Goal: Information Seeking & Learning: Learn about a topic

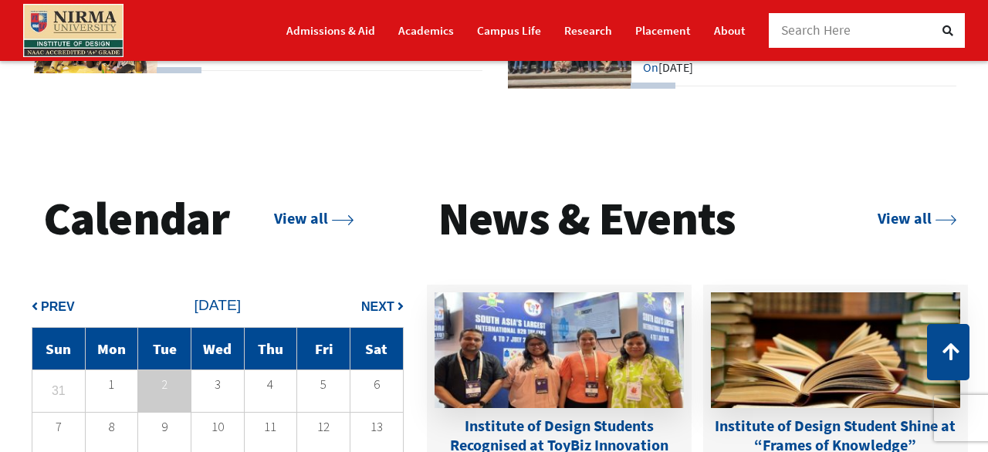
scroll to position [3362, 0]
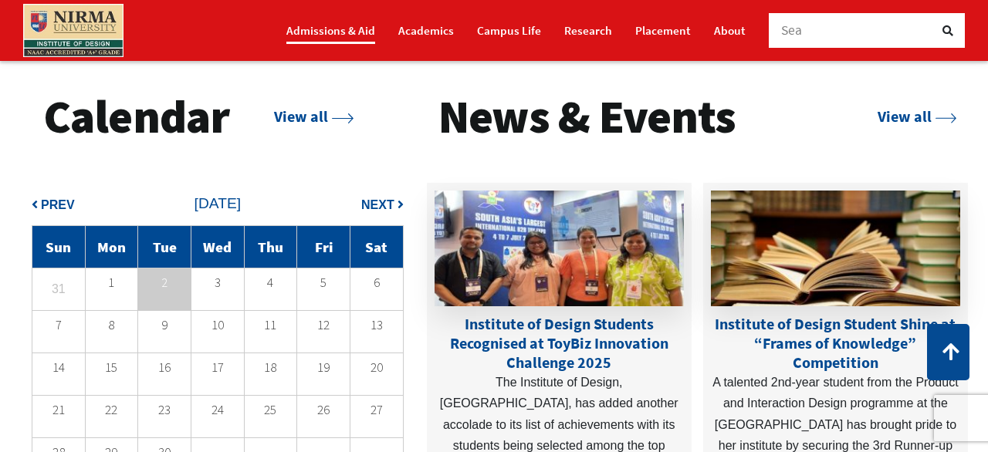
click at [286, 31] on link "Admissions & Aid" at bounding box center [330, 30] width 89 height 27
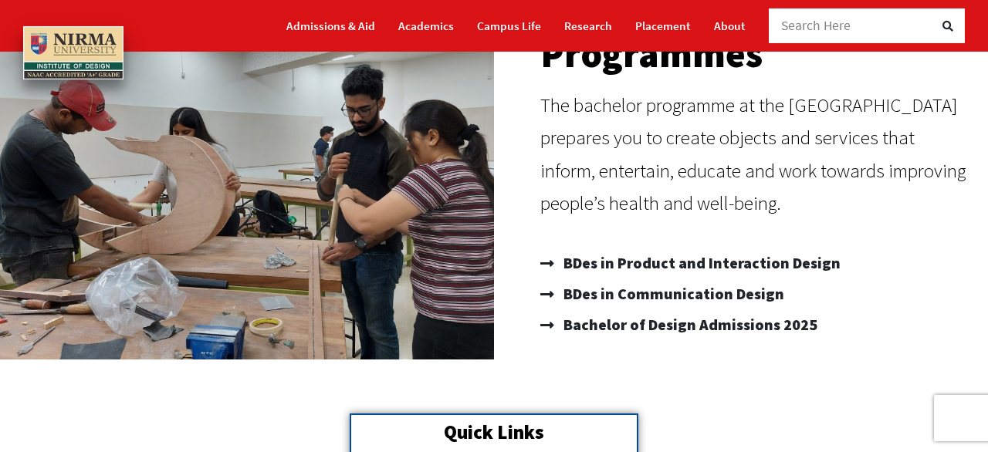
scroll to position [306, 0]
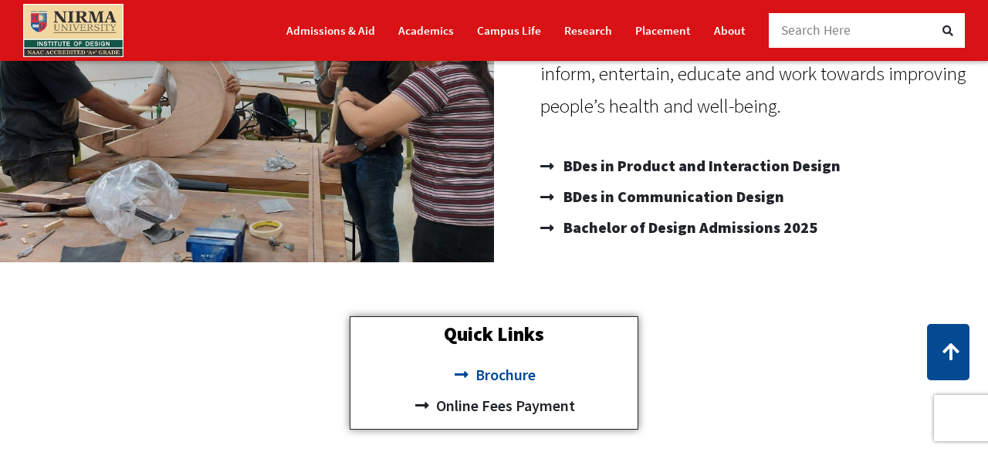
click at [507, 380] on span "Brochure" at bounding box center [504, 375] width 64 height 31
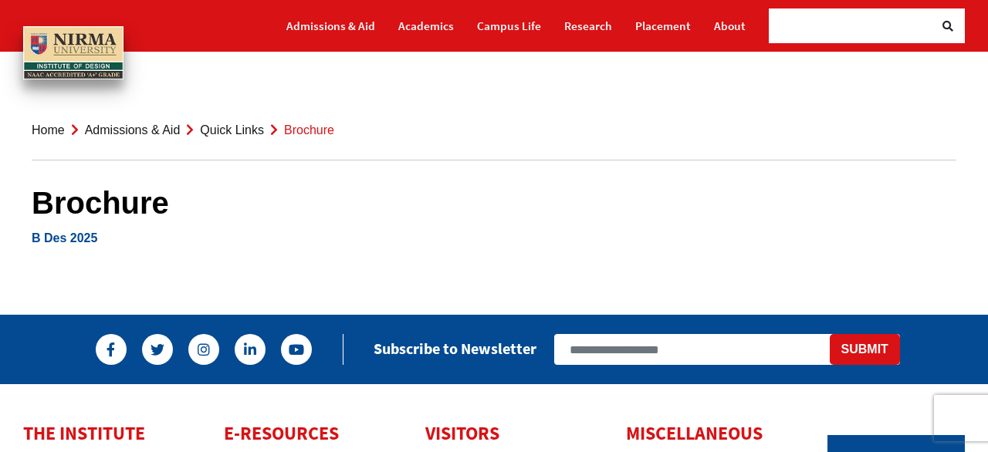
click at [92, 245] on link "B Des 2025" at bounding box center [65, 238] width 66 height 13
click at [59, 130] on link "Home" at bounding box center [48, 129] width 33 height 13
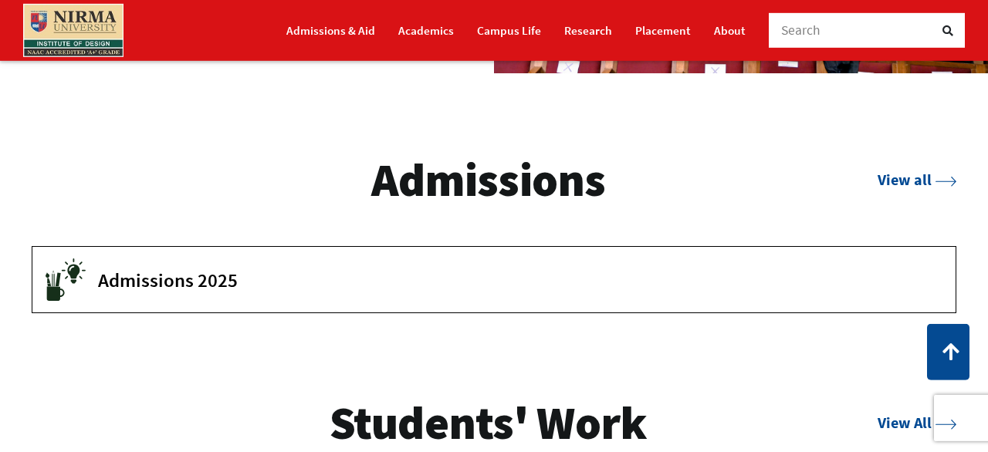
scroll to position [1936, 0]
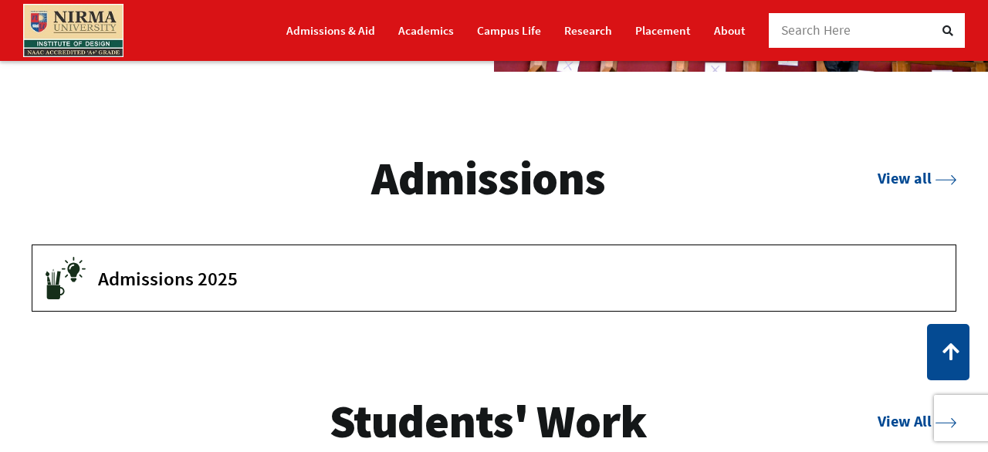
click at [164, 290] on span "Admissions 2025" at bounding box center [515, 278] width 834 height 23
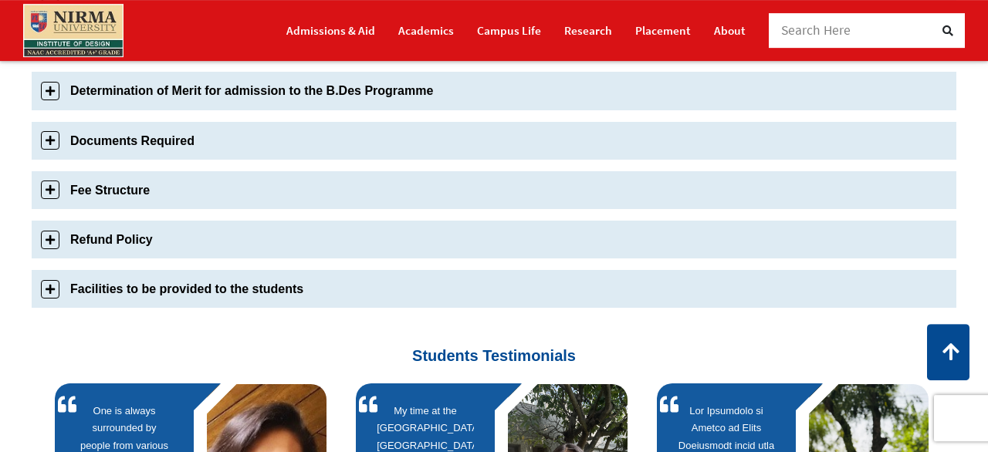
scroll to position [713, 0]
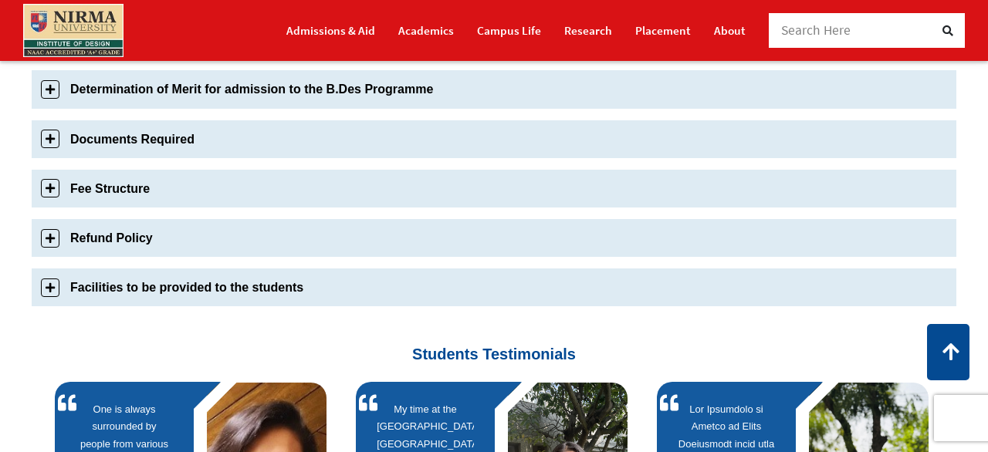
click at [135, 208] on link "Fee Structure" at bounding box center [494, 189] width 925 height 38
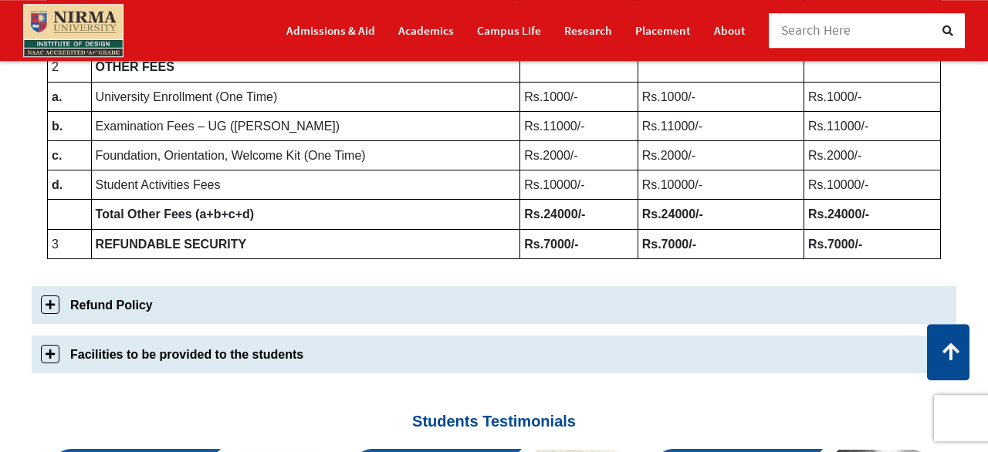
scroll to position [858, 0]
